Goal: Register for event/course

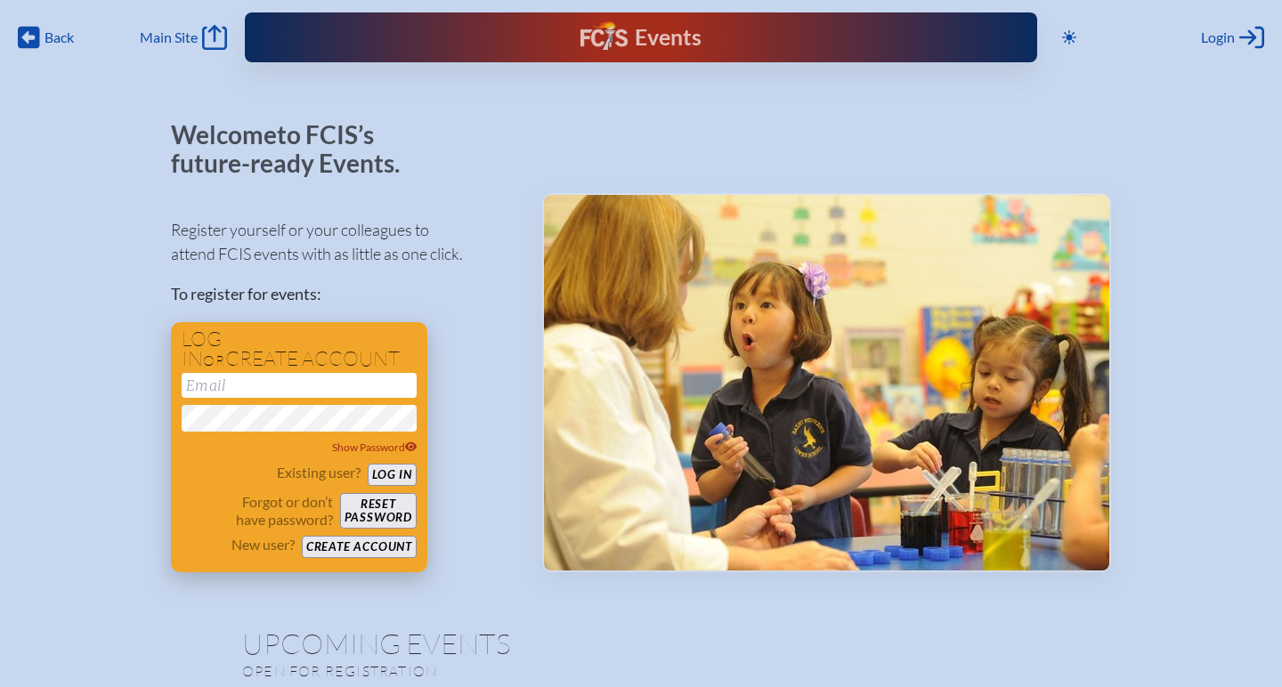
click at [242, 388] on input "email" at bounding box center [299, 385] width 235 height 25
type input "[EMAIL_ADDRESS][DOMAIN_NAME]"
click at [388, 469] on button "Log in" at bounding box center [392, 475] width 49 height 22
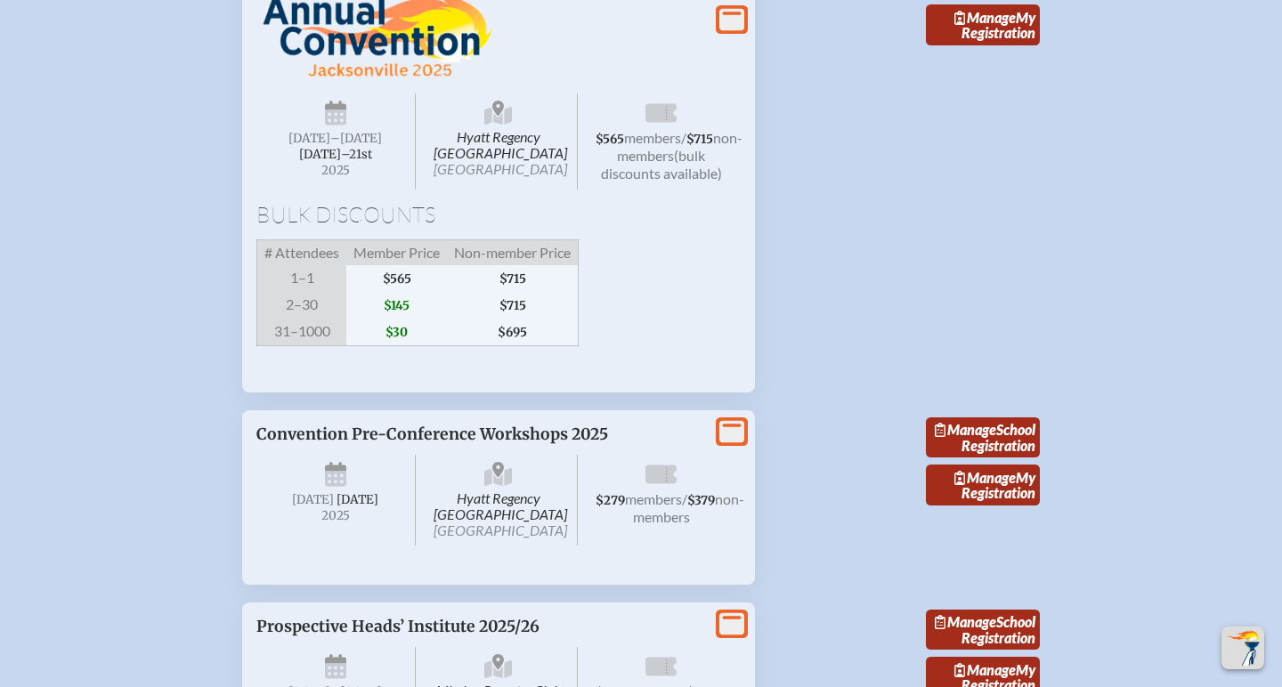
scroll to position [3391, 0]
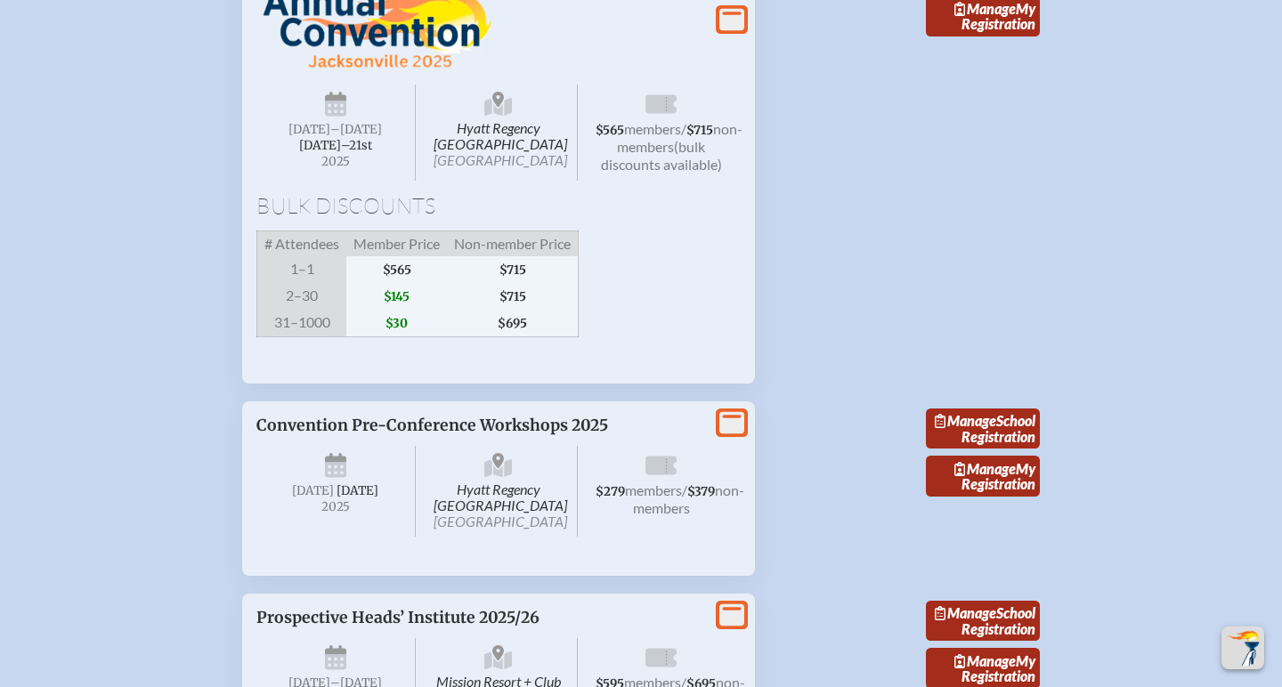
click at [705, 122] on div "Hyatt Regency Jacksonville Riverfront Jacksonville Wednesday –Friday , November…" at bounding box center [498, 162] width 484 height 414
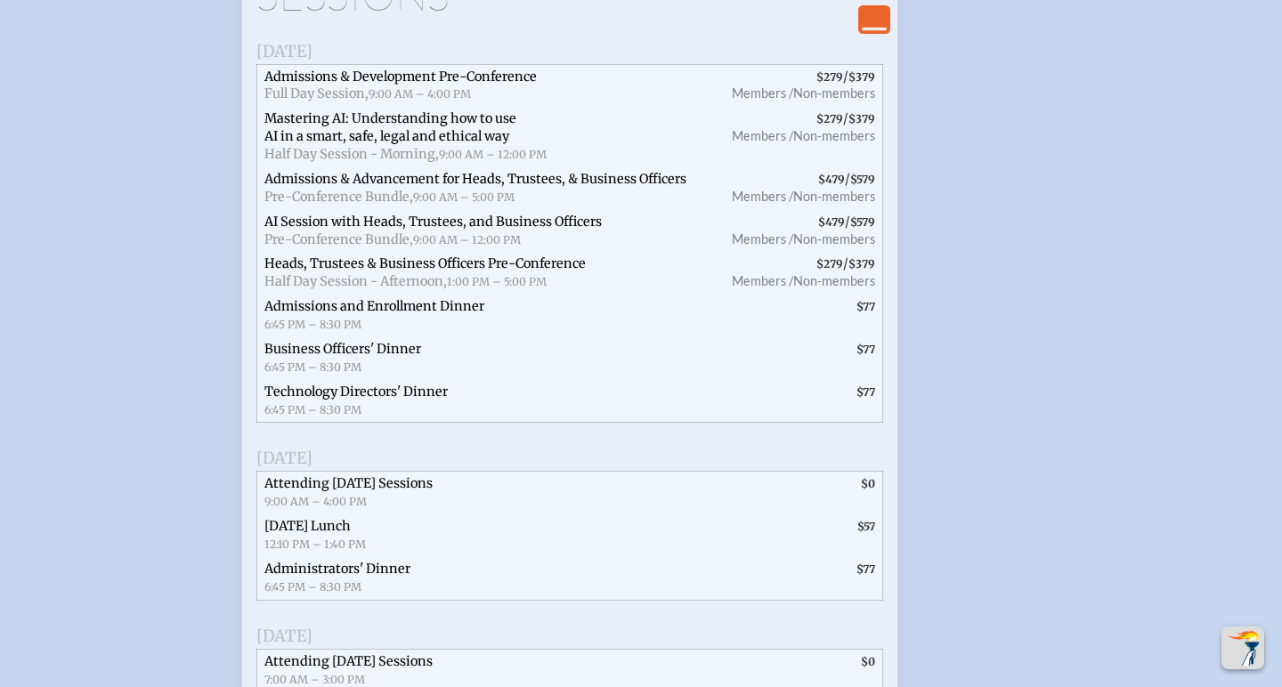
scroll to position [3858, 0]
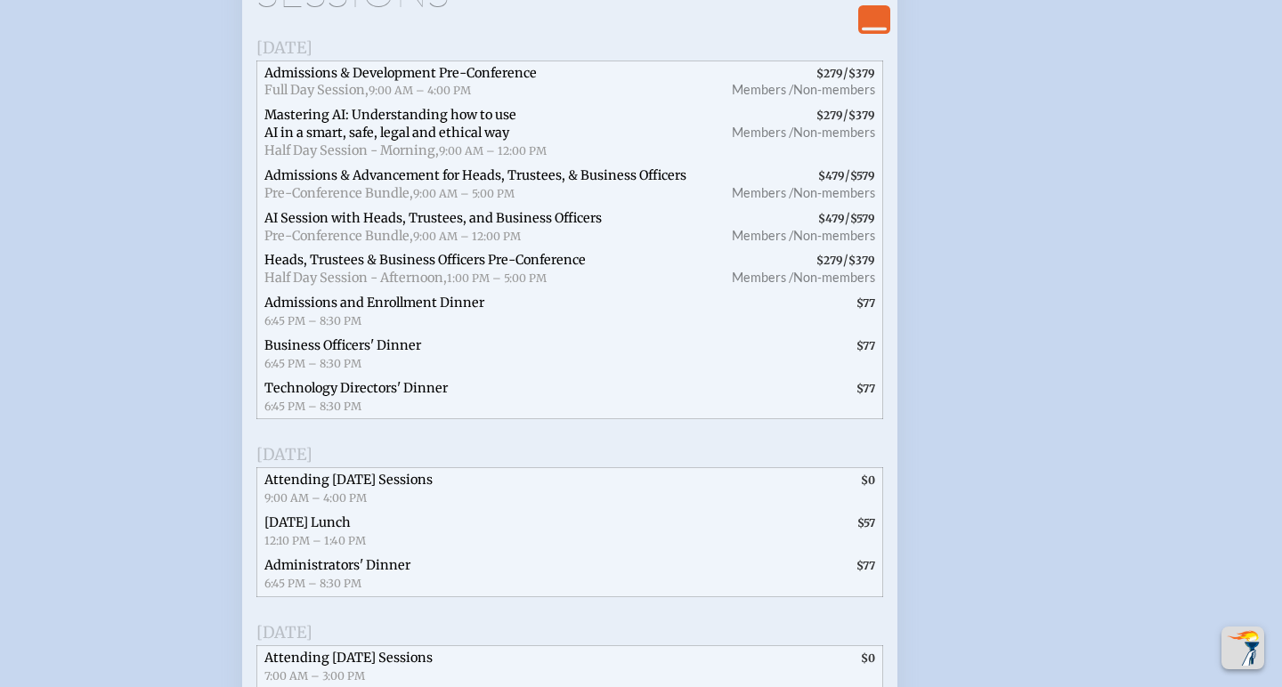
click at [493, 81] on span "Admissions & Development Pre-Conference" at bounding box center [400, 73] width 272 height 16
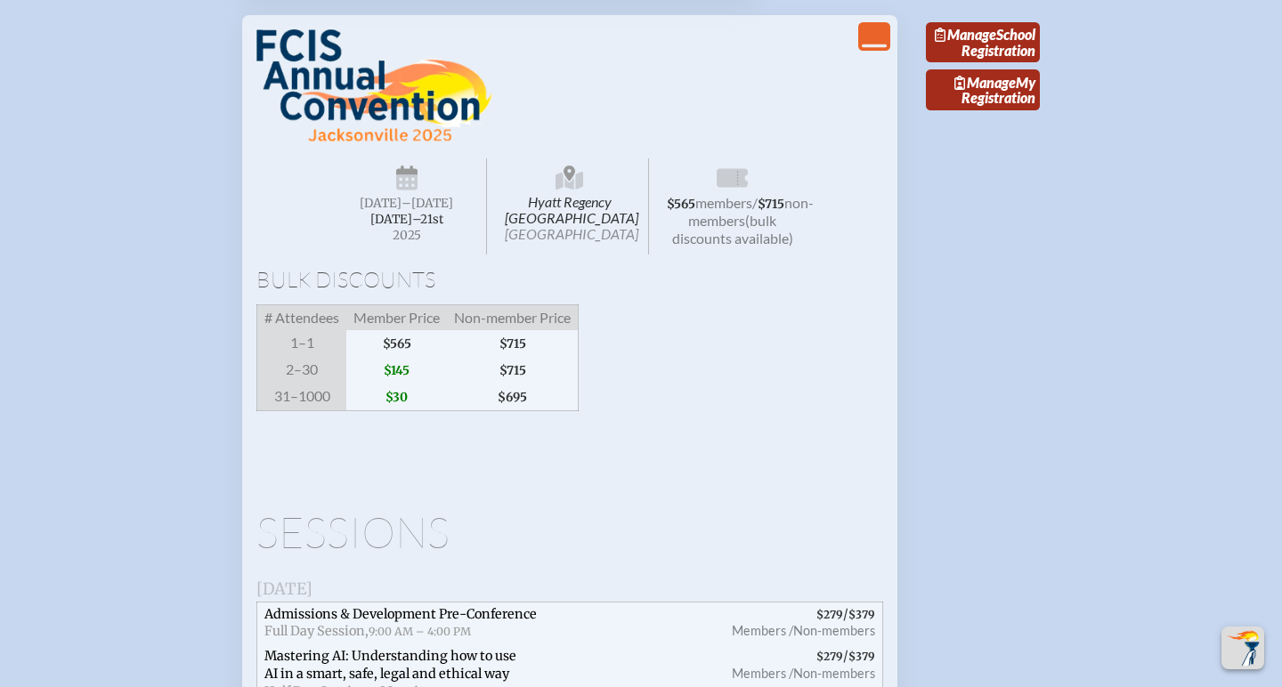
scroll to position [3287, 0]
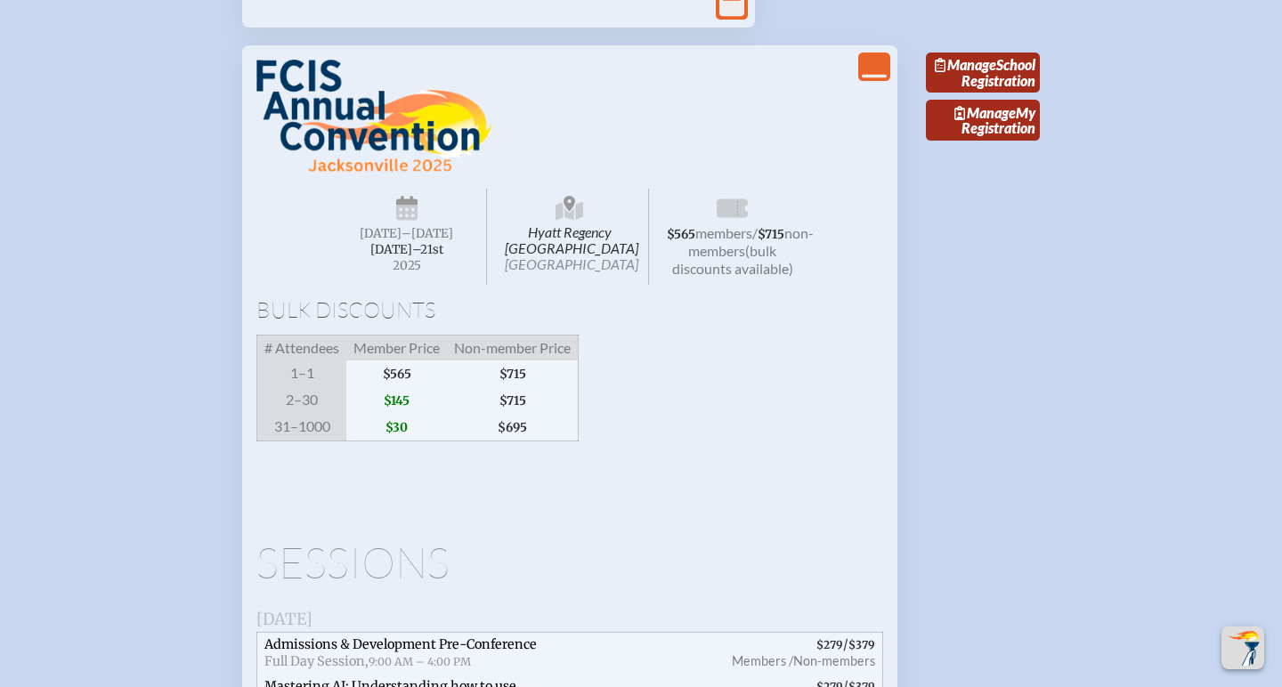
click at [878, 79] on icon "View Less" at bounding box center [874, 66] width 25 height 25
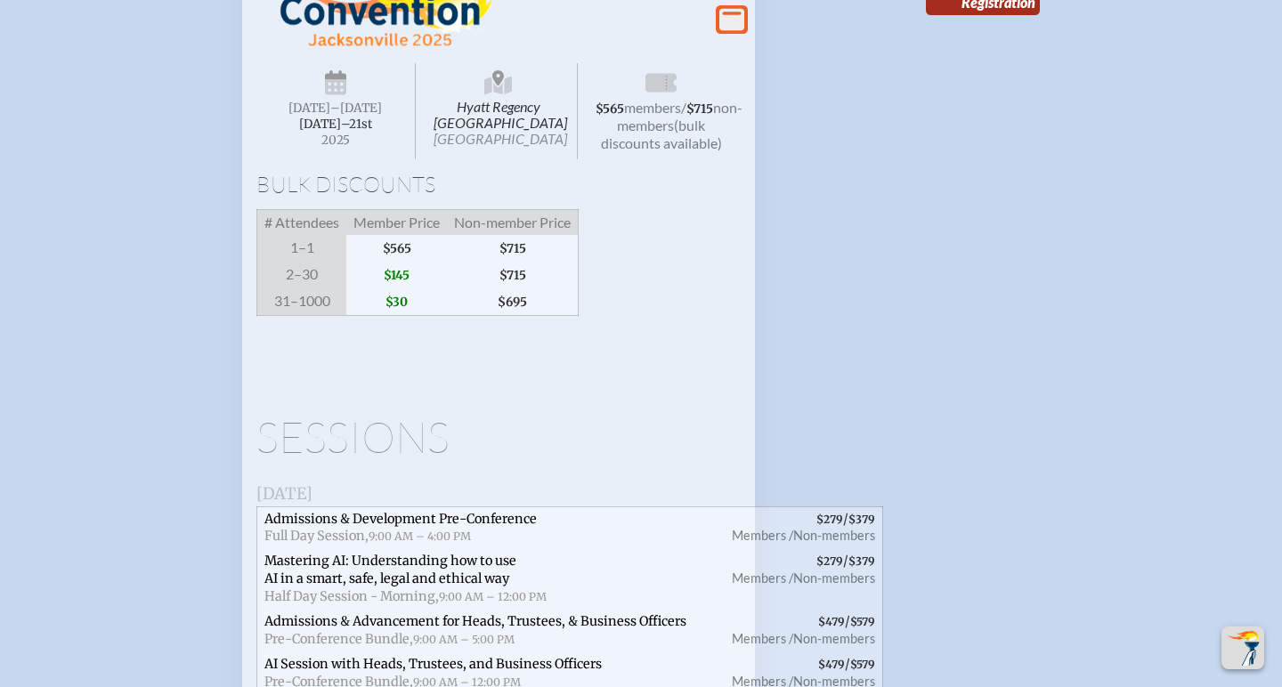
scroll to position [3420, 0]
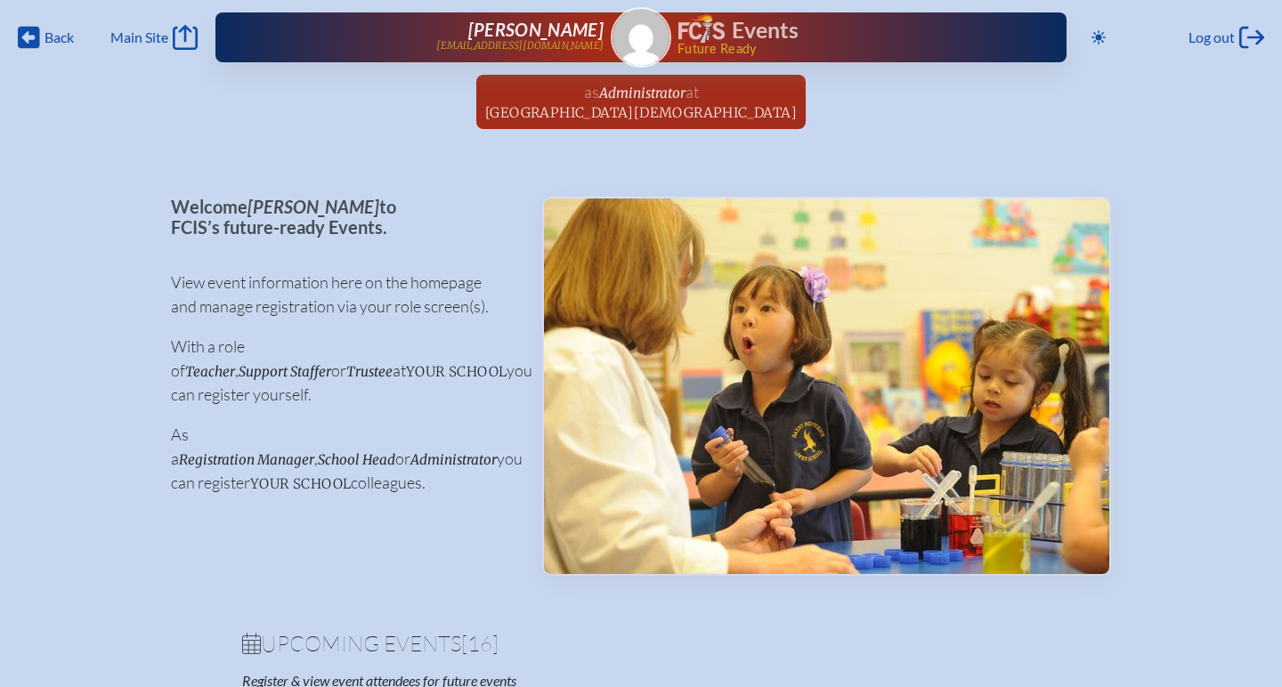
scroll to position [3420, 0]
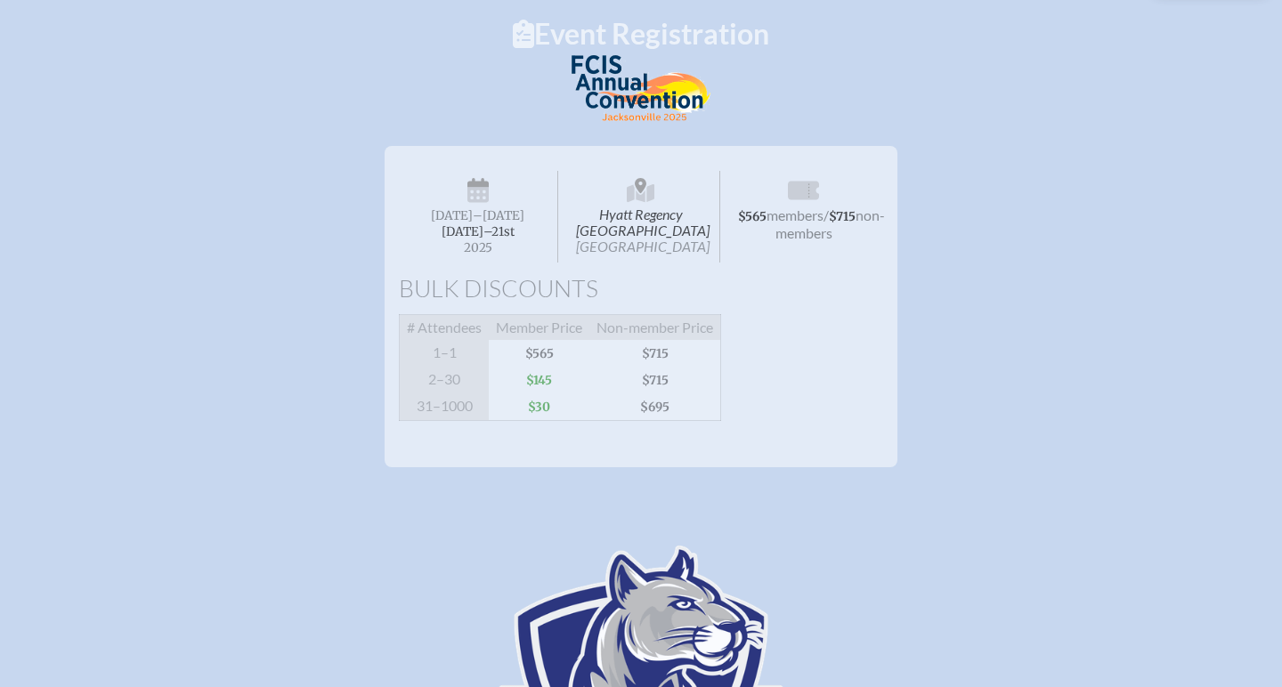
scroll to position [166, 0]
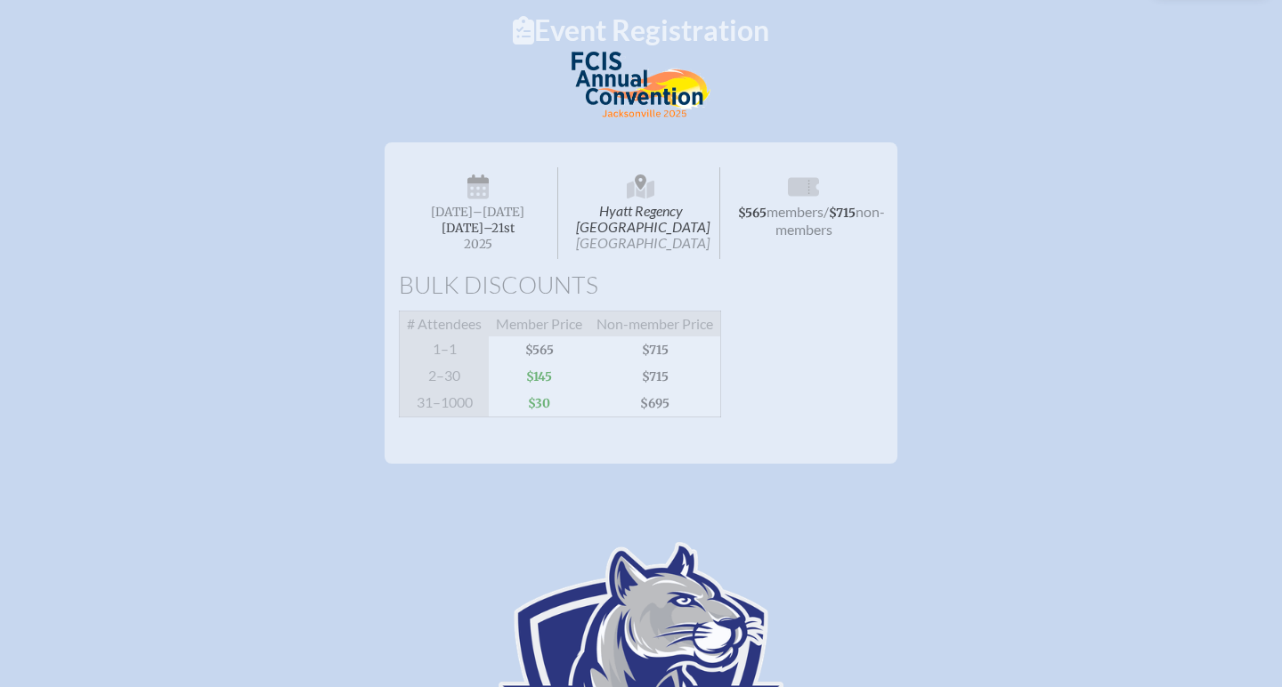
click at [504, 337] on span "Member Price" at bounding box center [539, 325] width 101 height 26
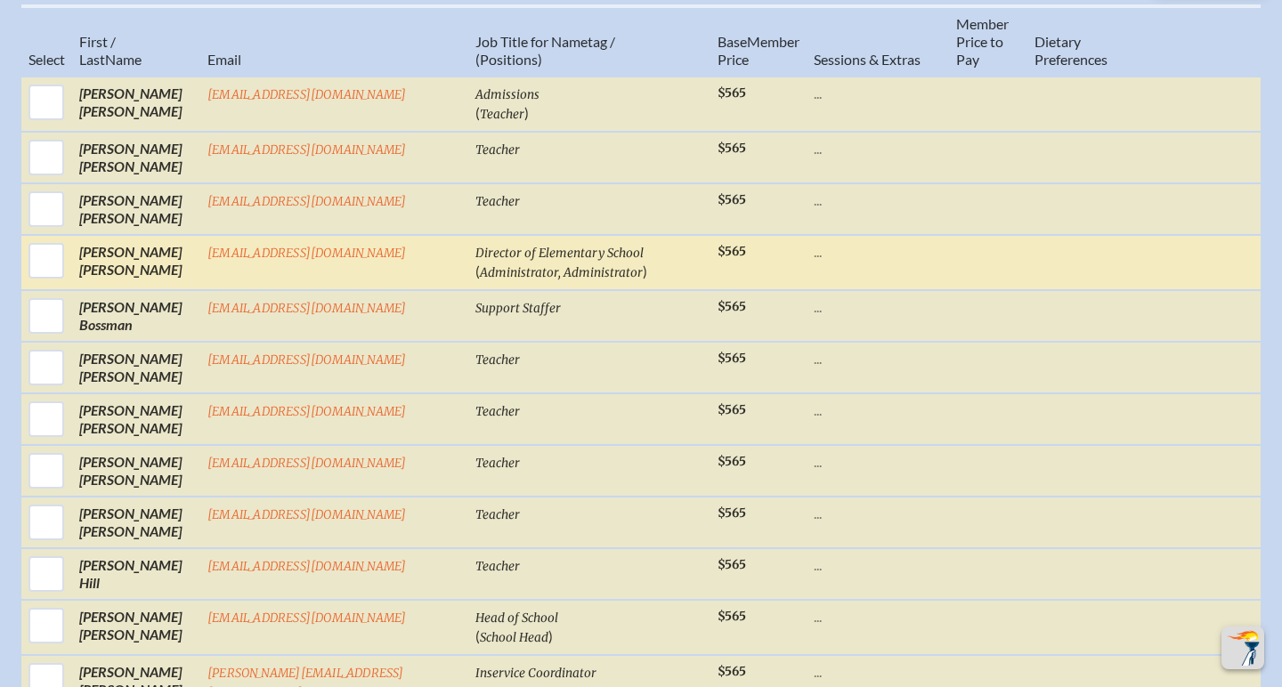
scroll to position [1008, 0]
click at [58, 271] on input "checkbox" at bounding box center [46, 260] width 45 height 45
checkbox input "true"
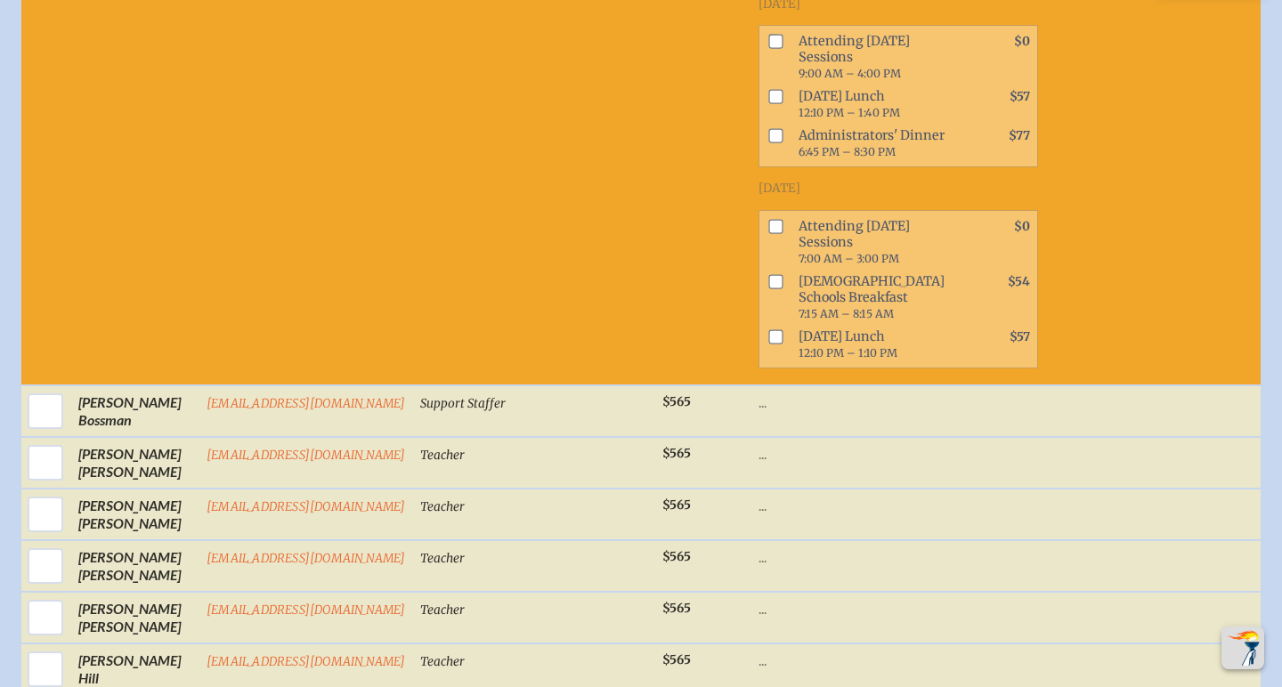
scroll to position [1995, 0]
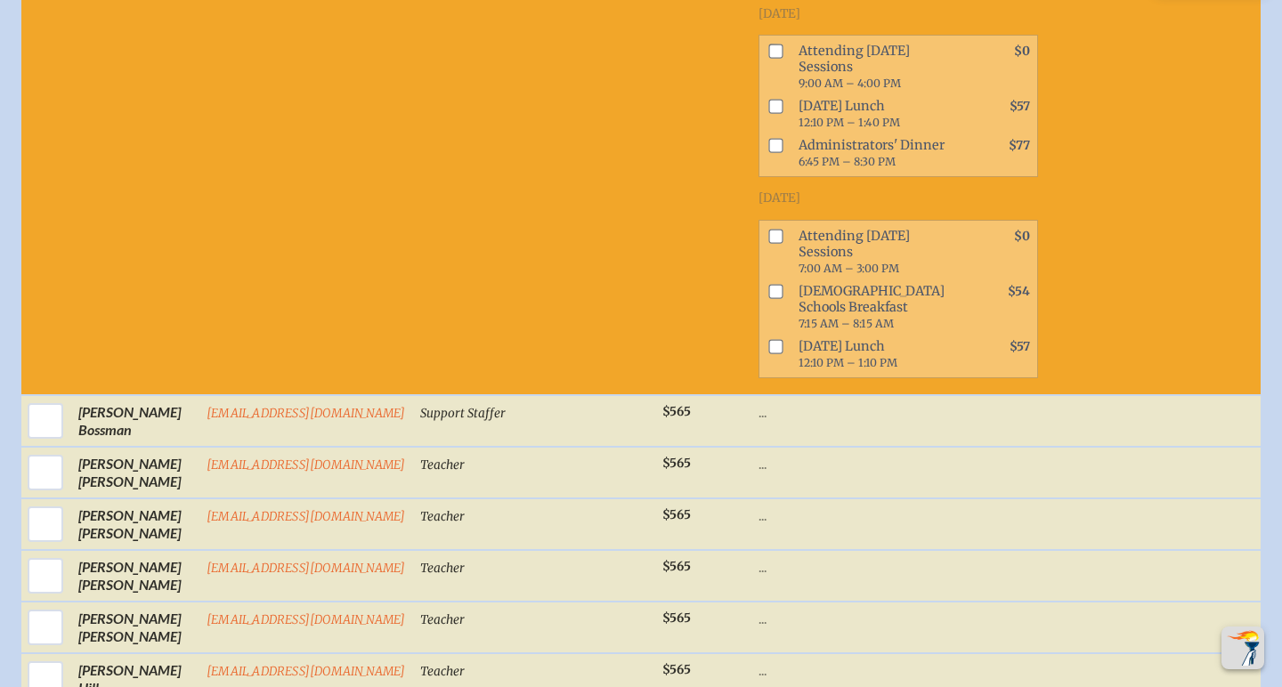
click at [782, 59] on input "checkbox" at bounding box center [775, 52] width 14 height 14
checkbox input "true"
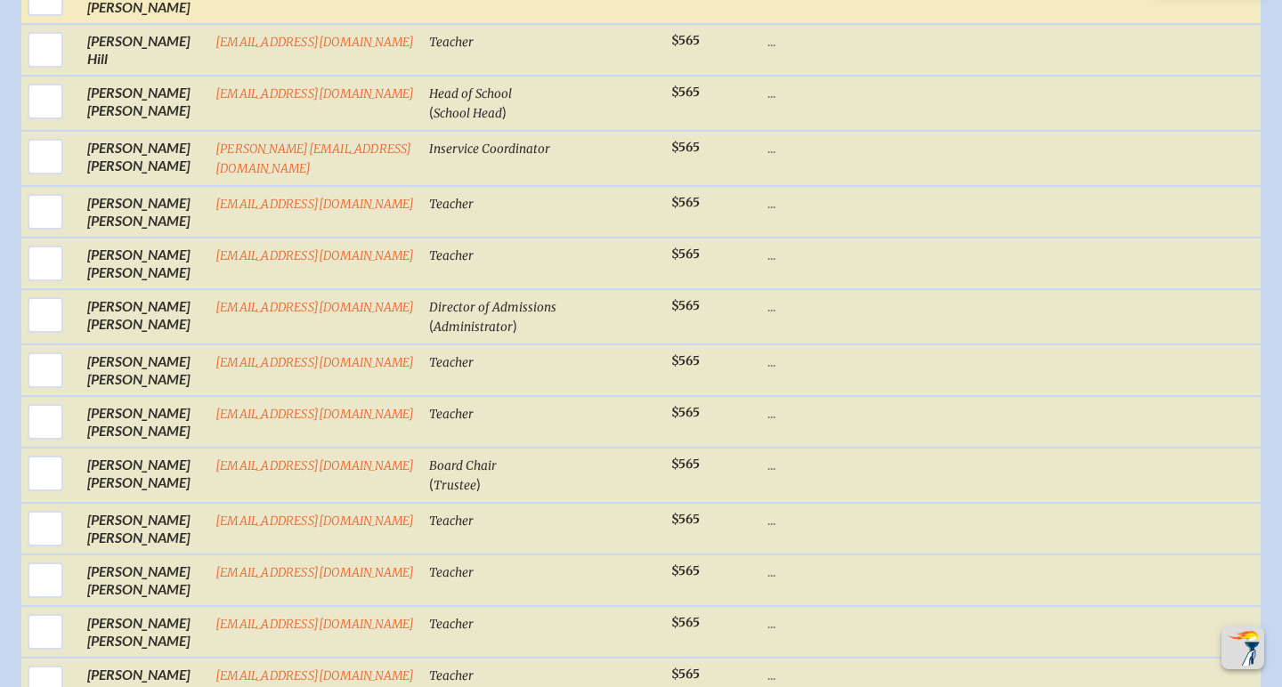
scroll to position [2638, 0]
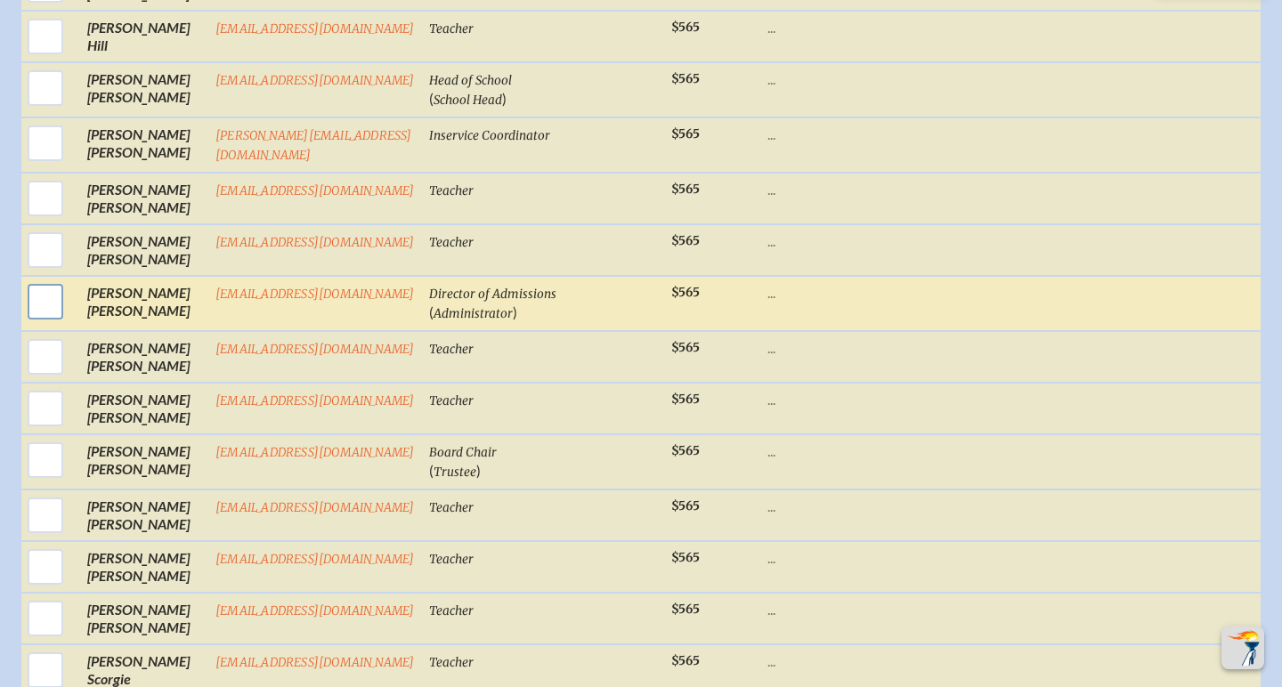
click at [50, 324] on input "checkbox" at bounding box center [45, 301] width 45 height 45
checkbox input "true"
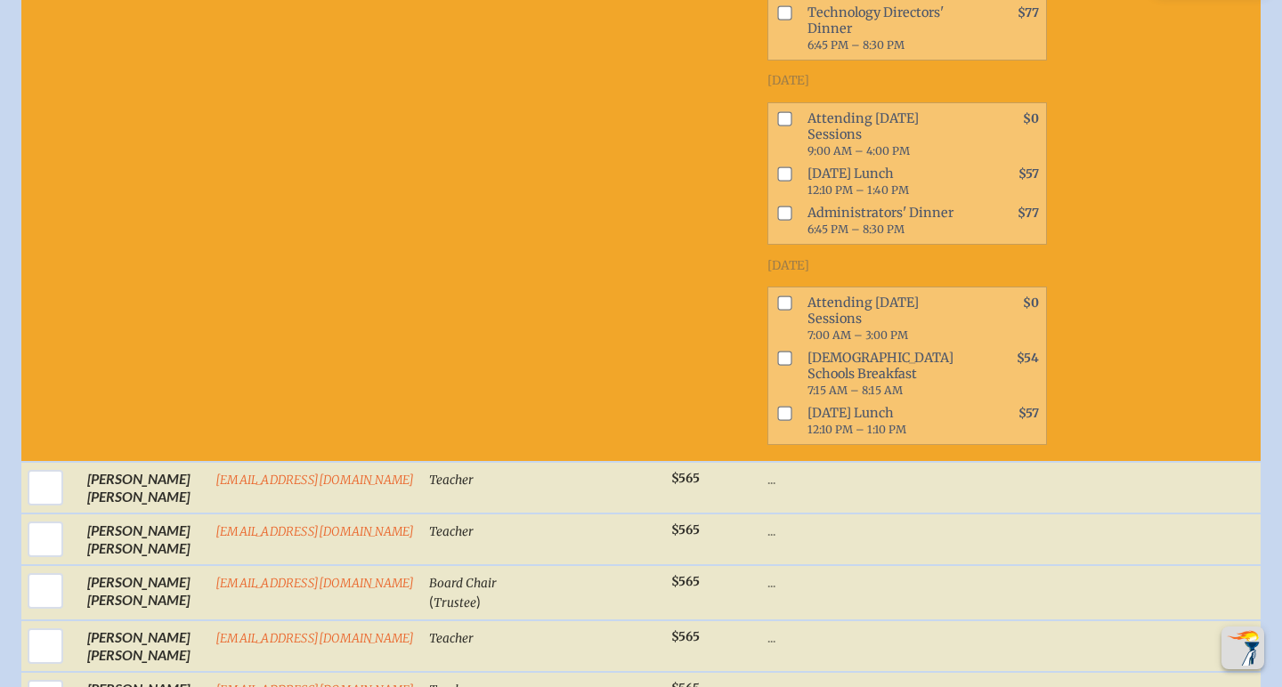
scroll to position [3638, 0]
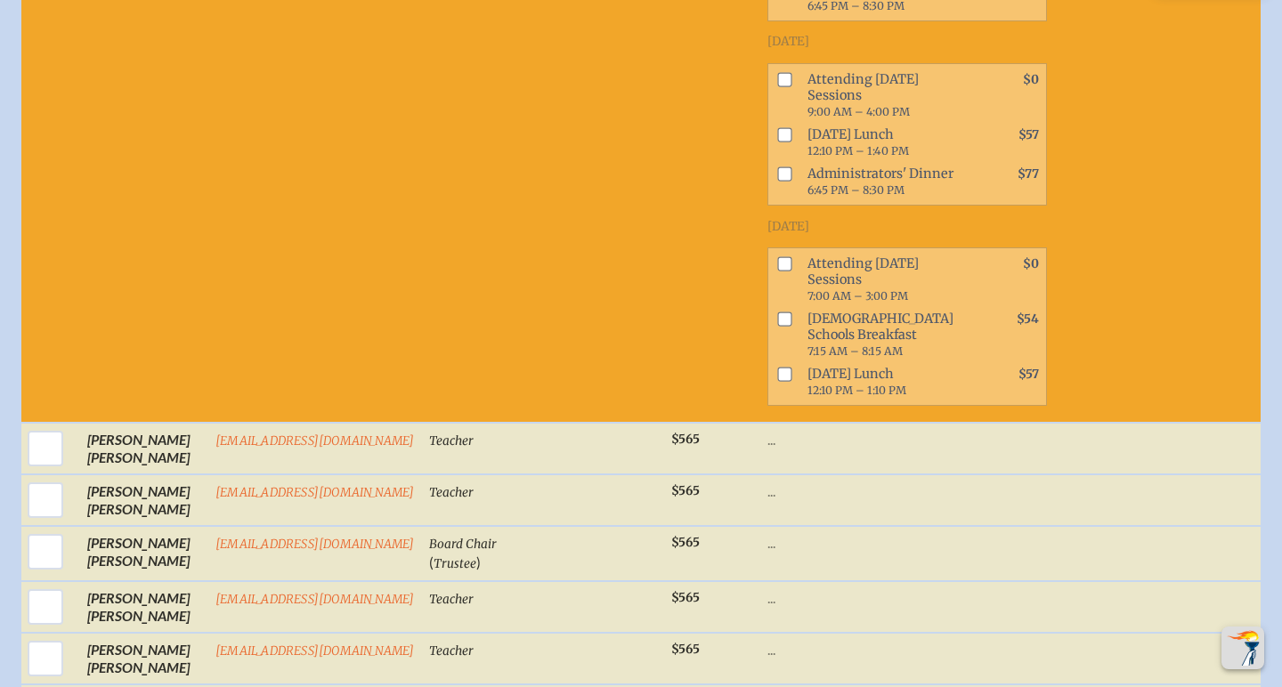
click at [789, 86] on input "checkbox" at bounding box center [784, 79] width 14 height 14
checkbox input "true"
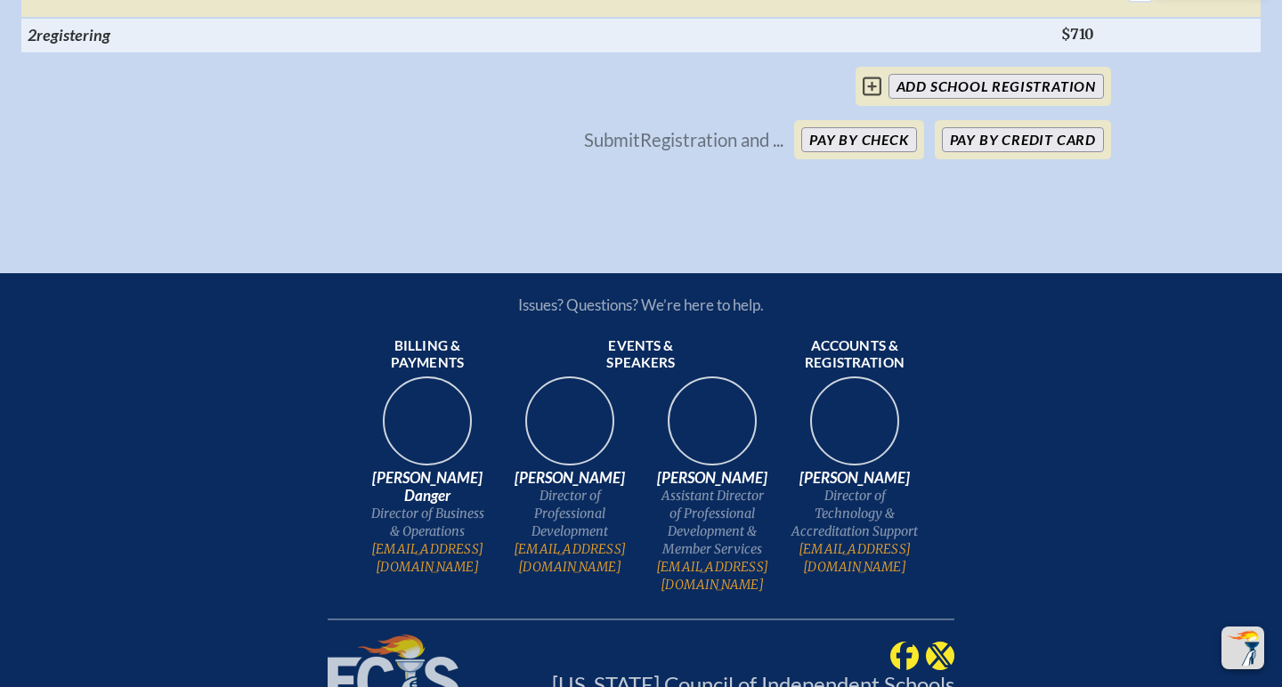
scroll to position [4950, 0]
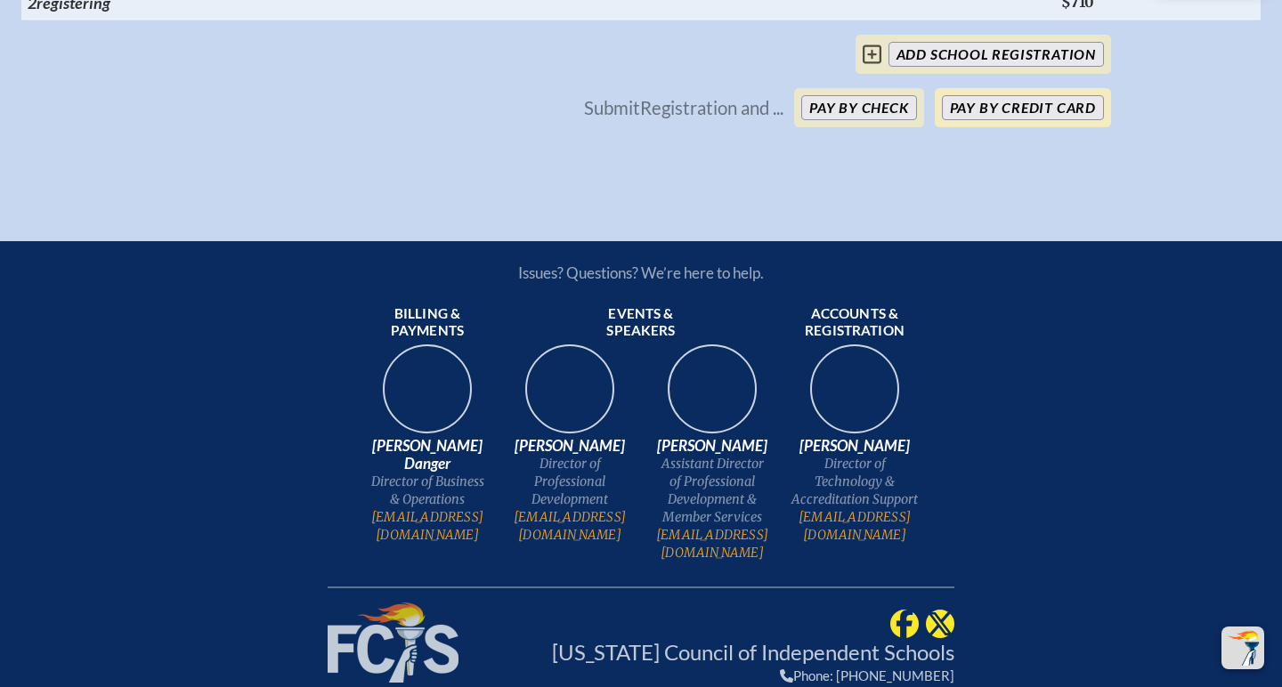
click at [1026, 120] on button "Pay by Credit Card" at bounding box center [1023, 107] width 162 height 25
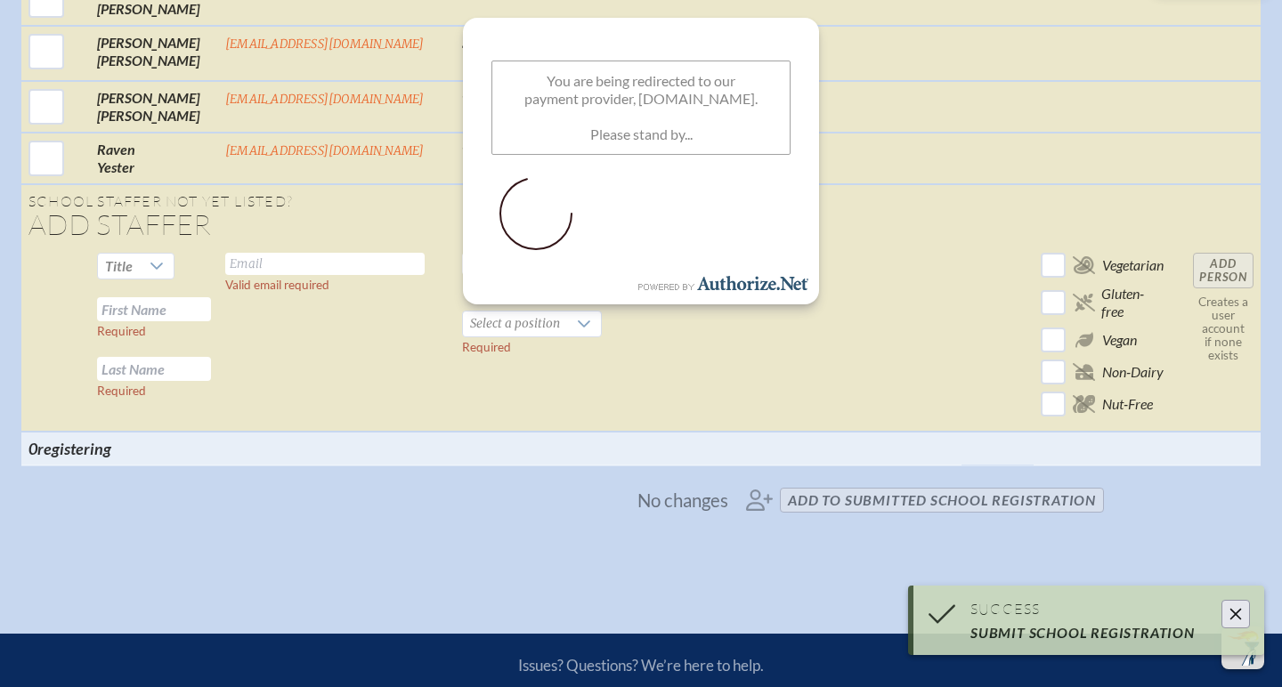
scroll to position [2376, 0]
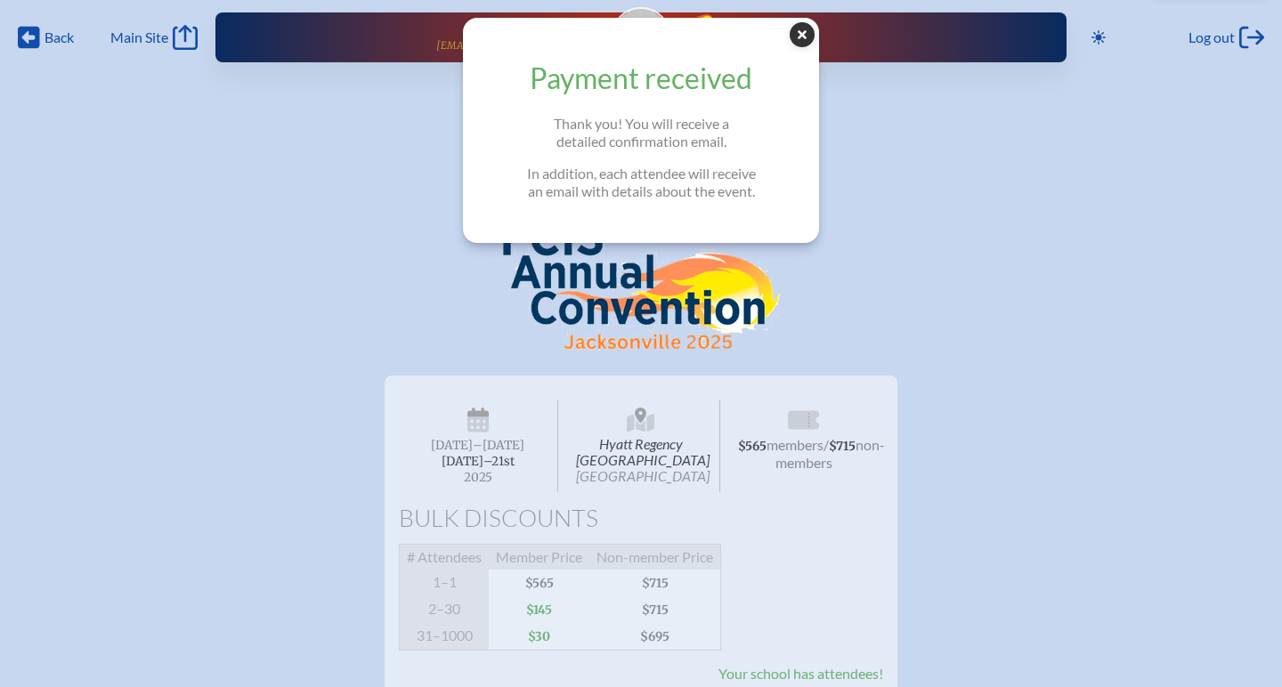
click at [797, 39] on icon at bounding box center [801, 34] width 25 height 25
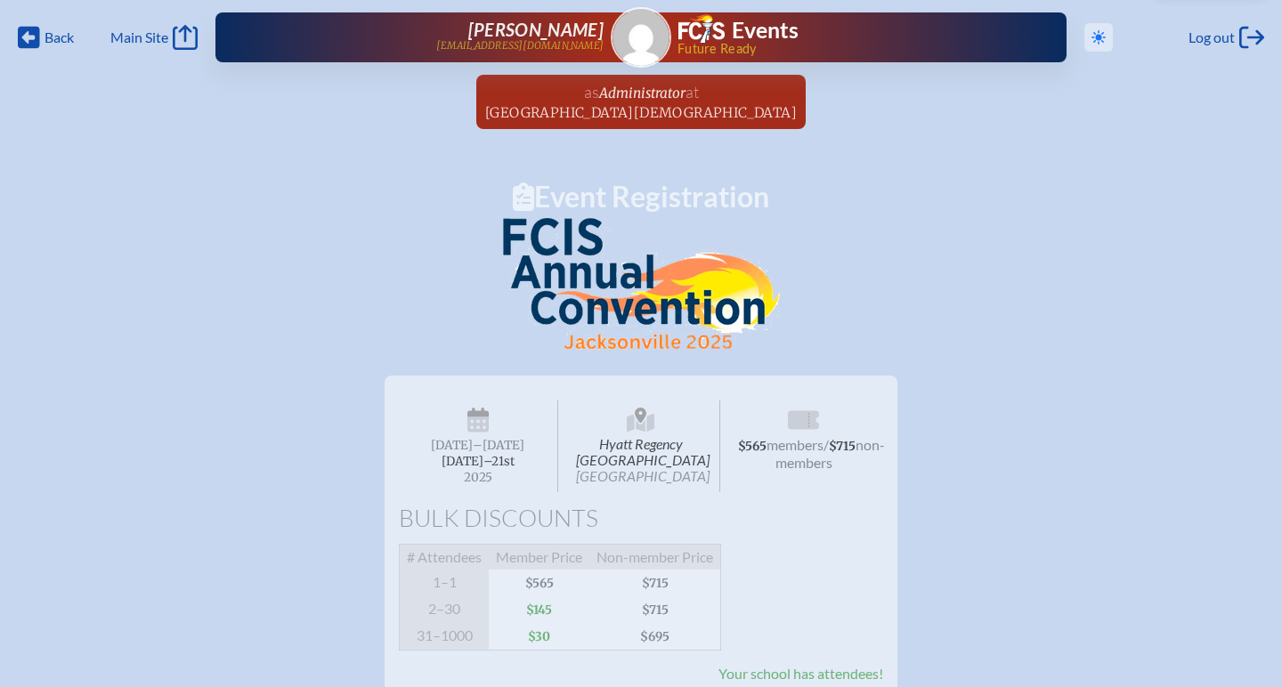
click at [1095, 41] on icon at bounding box center [1098, 37] width 14 height 14
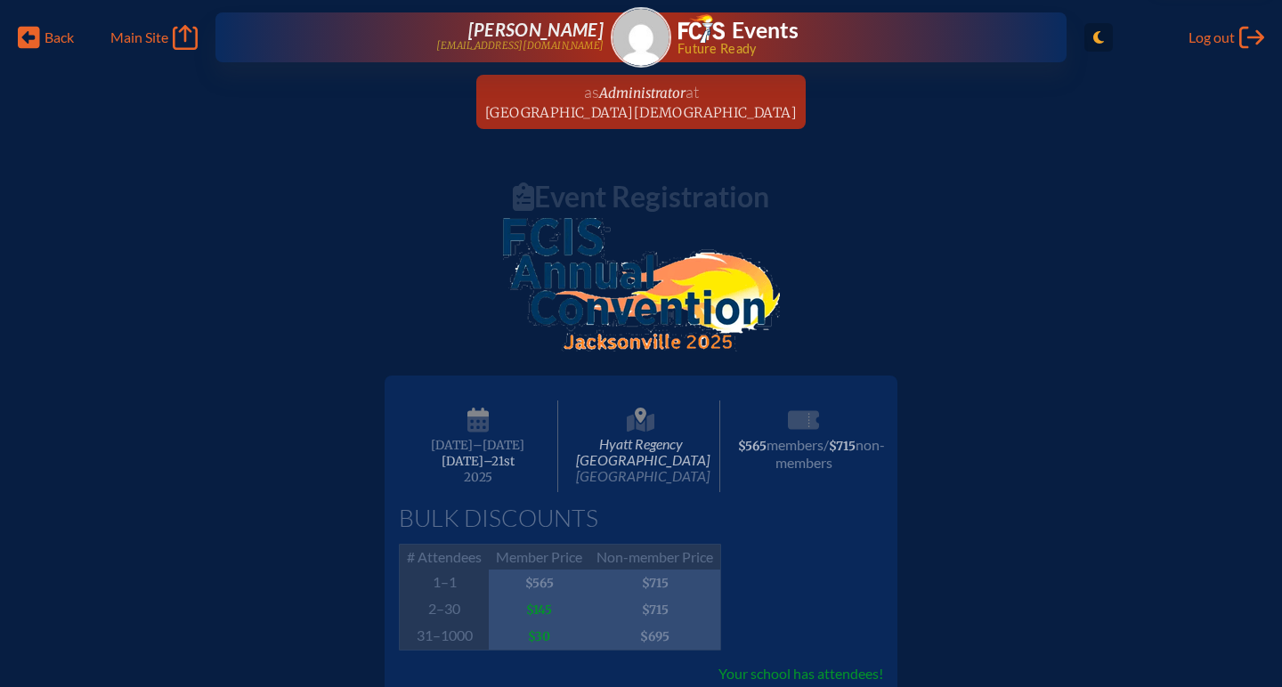
click at [1095, 37] on icon "Toggle to Light Mode" at bounding box center [1098, 37] width 11 height 14
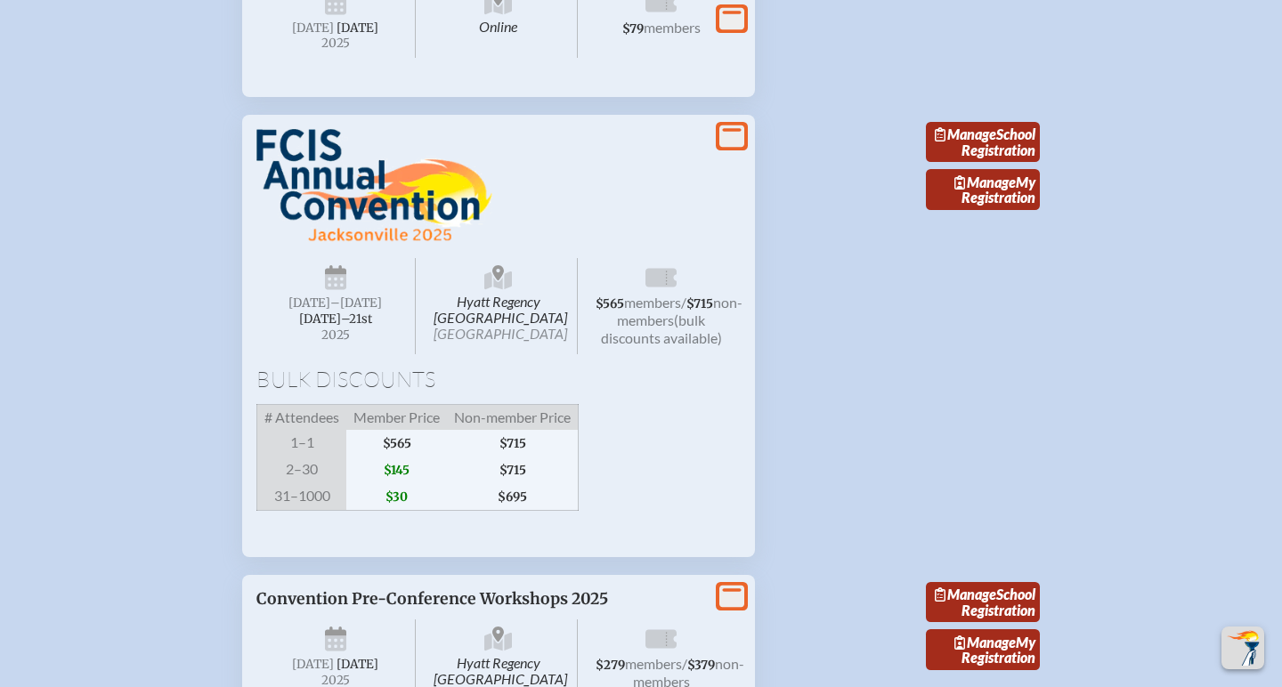
scroll to position [3355, 0]
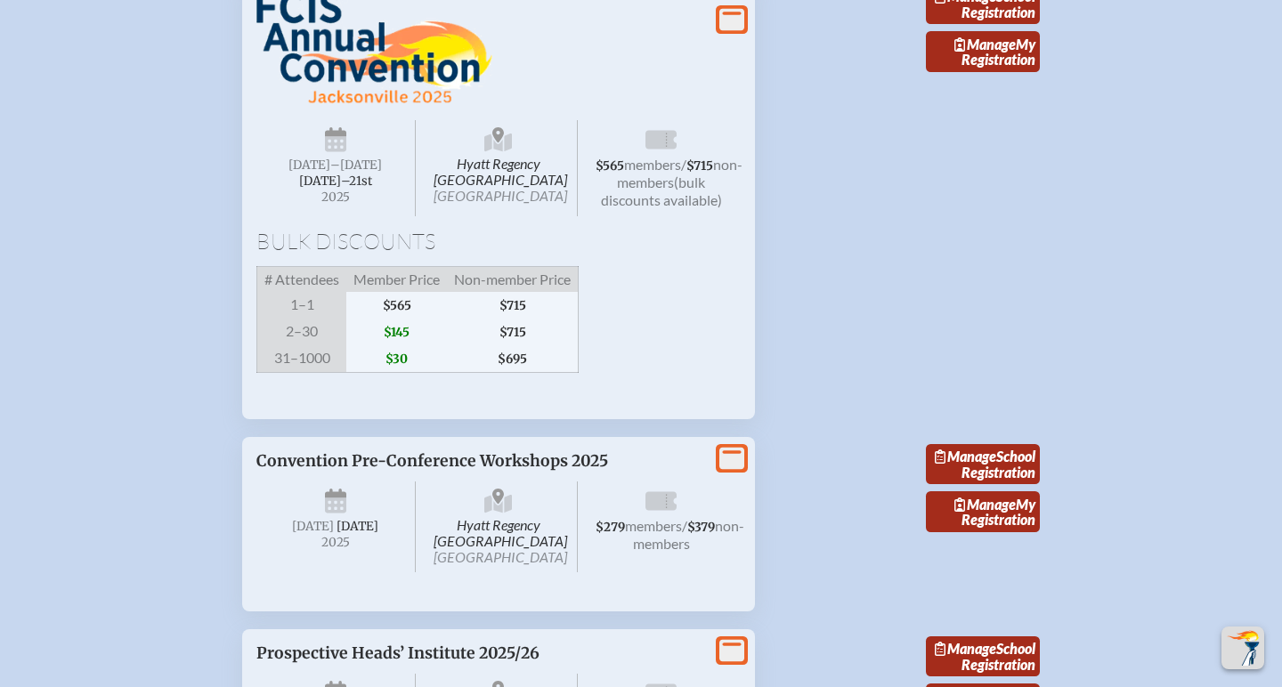
click at [505, 216] on span "Hyatt Regency Jacksonville Riverfront Jacksonville" at bounding box center [498, 168] width 159 height 96
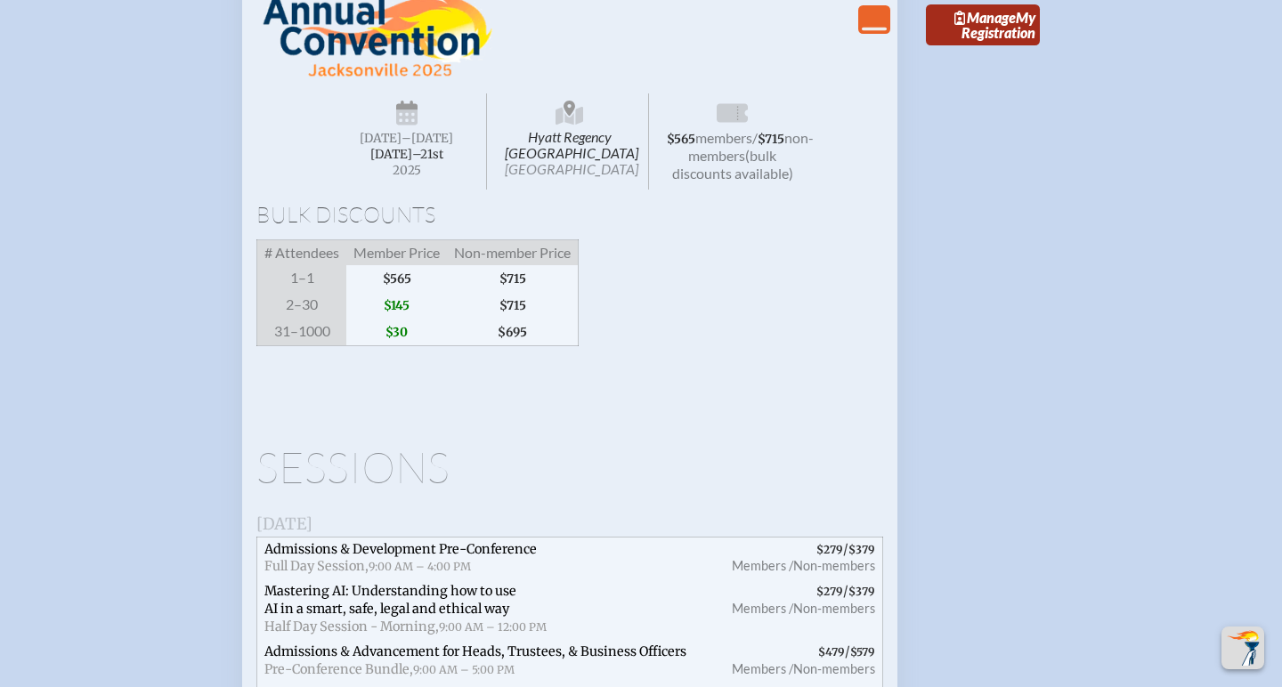
scroll to position [3380, 0]
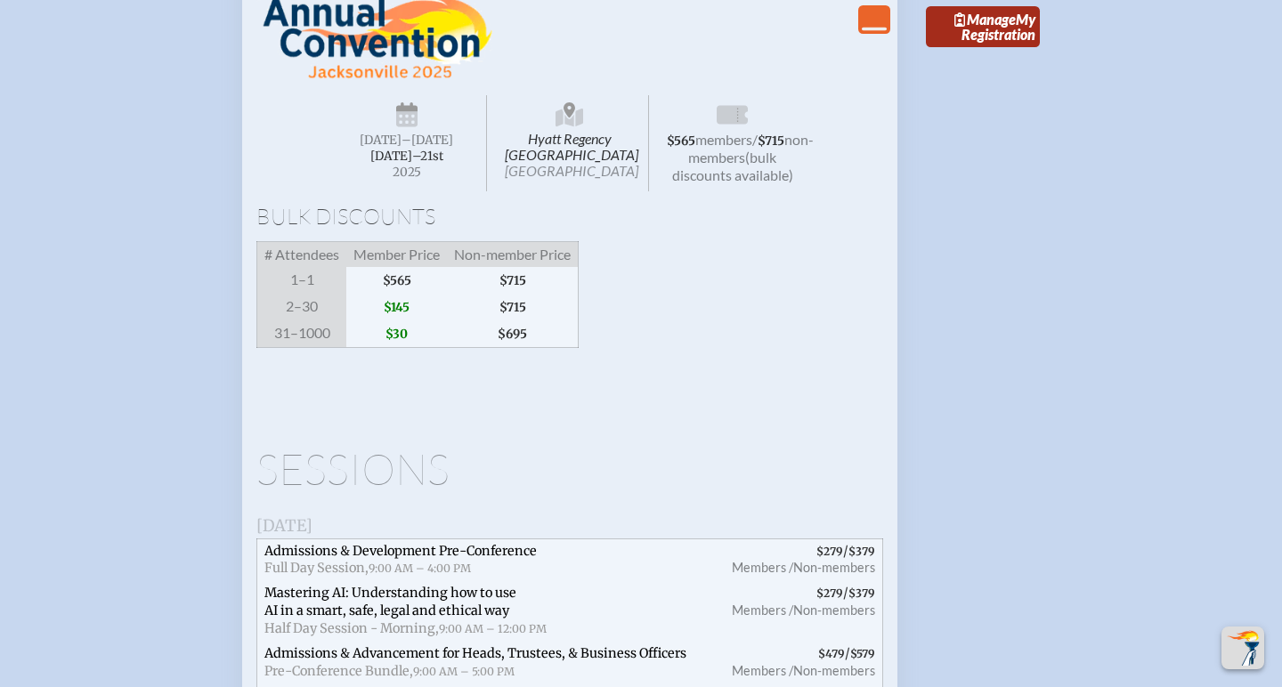
click at [579, 191] on span "Hyatt Regency Jacksonville Riverfront Jacksonville" at bounding box center [569, 143] width 159 height 96
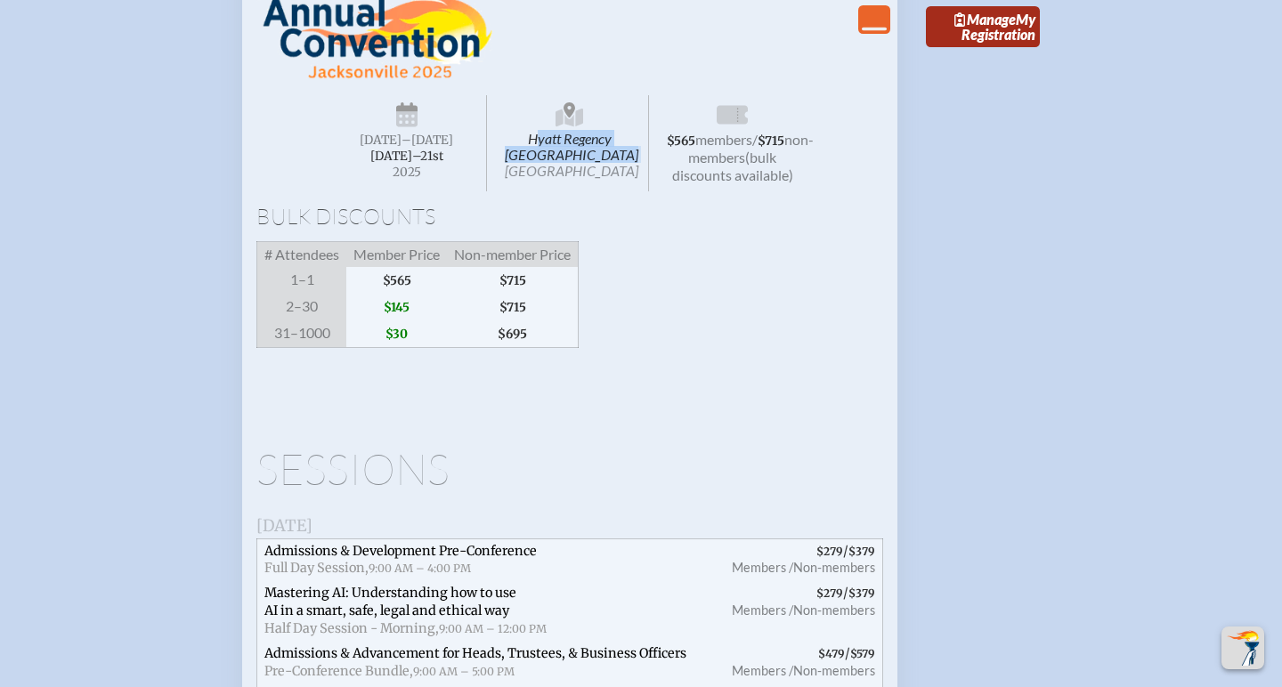
click at [595, 191] on span "Hyatt Regency Jacksonville Riverfront Jacksonville" at bounding box center [569, 143] width 159 height 96
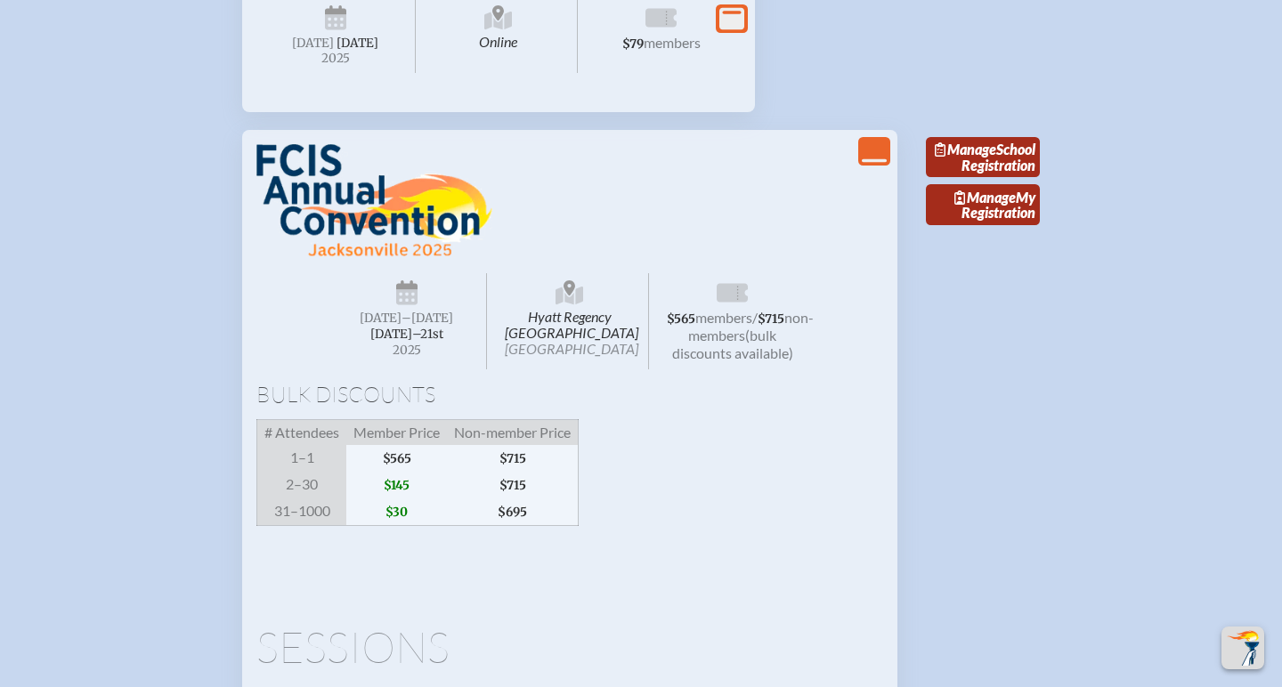
scroll to position [3216, 0]
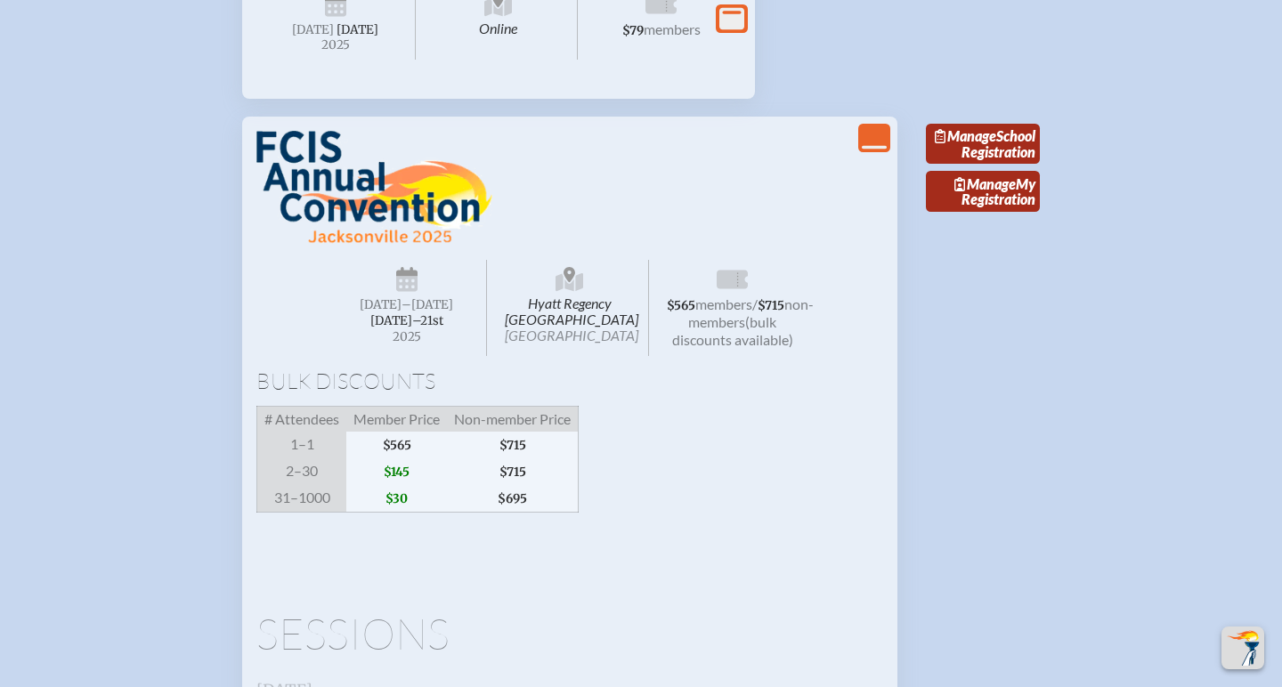
click at [579, 356] on span "Hyatt Regency Jacksonville Riverfront Jacksonville" at bounding box center [569, 308] width 159 height 96
click at [396, 312] on span "[DATE]" at bounding box center [381, 304] width 42 height 15
click at [316, 245] on img at bounding box center [374, 188] width 236 height 114
click at [678, 356] on span "$565 members / $715 non-members (bulk discounts available)" at bounding box center [731, 308] width 159 height 96
click at [878, 150] on icon "View Less" at bounding box center [874, 137] width 25 height 25
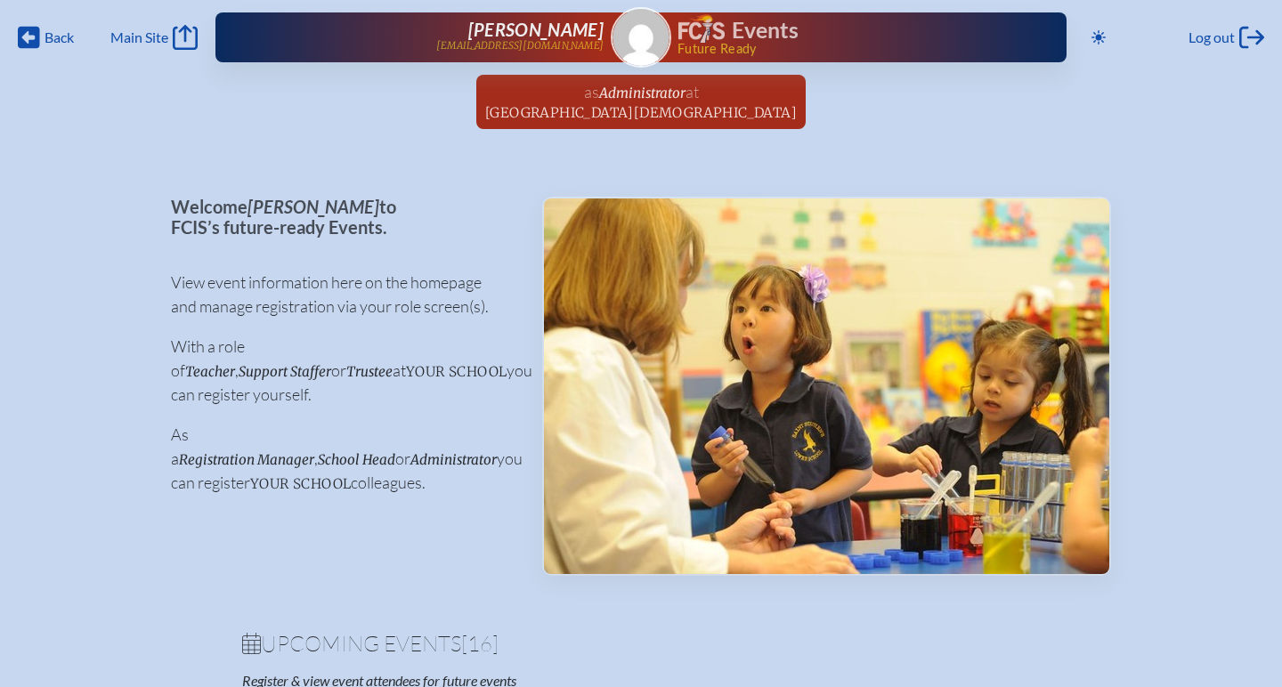
scroll to position [0, 0]
click at [174, 204] on p "Welcome Kyle Aubrey to FCIS’s future-ready Events." at bounding box center [342, 217] width 343 height 40
